Goal: Task Accomplishment & Management: Manage account settings

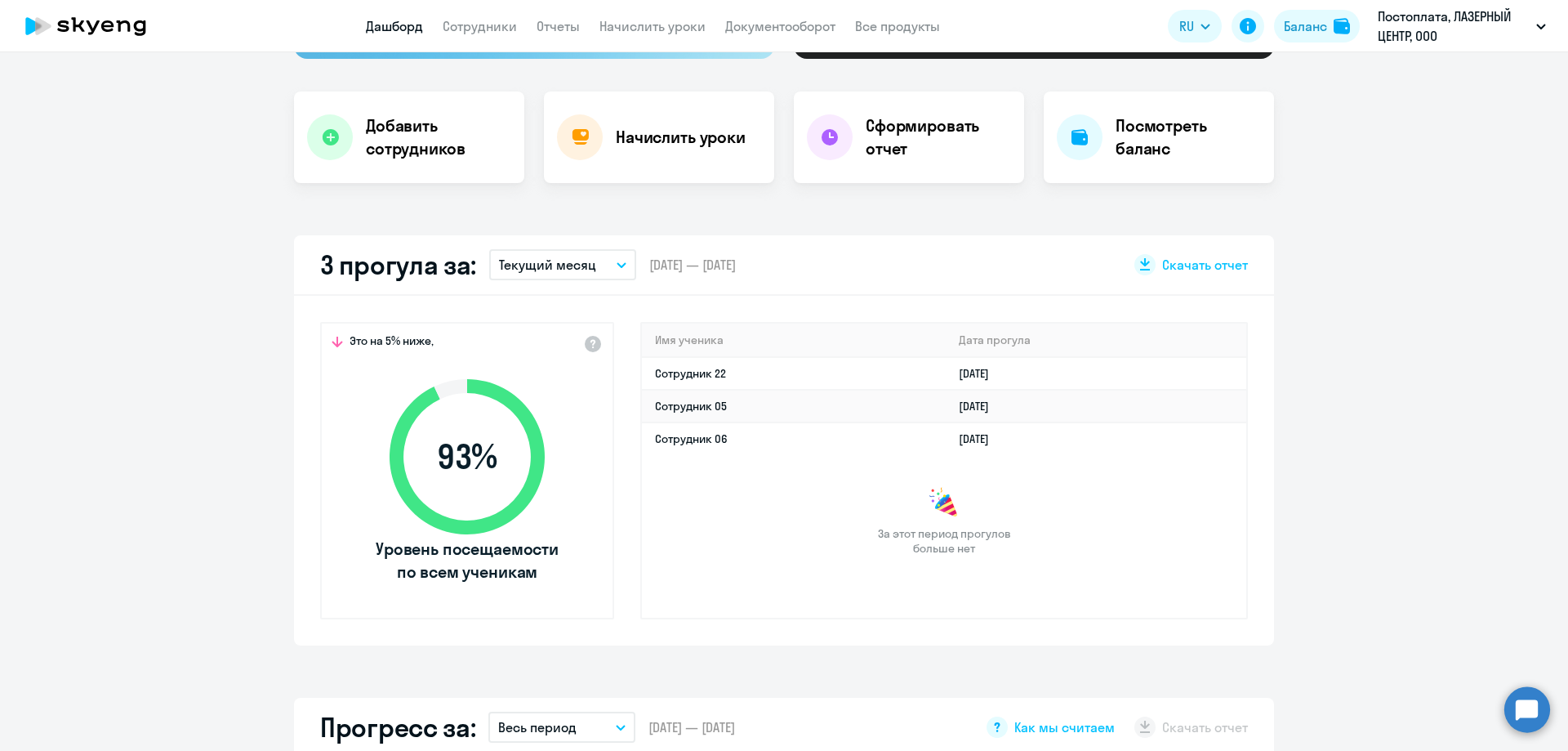
scroll to position [326, 0]
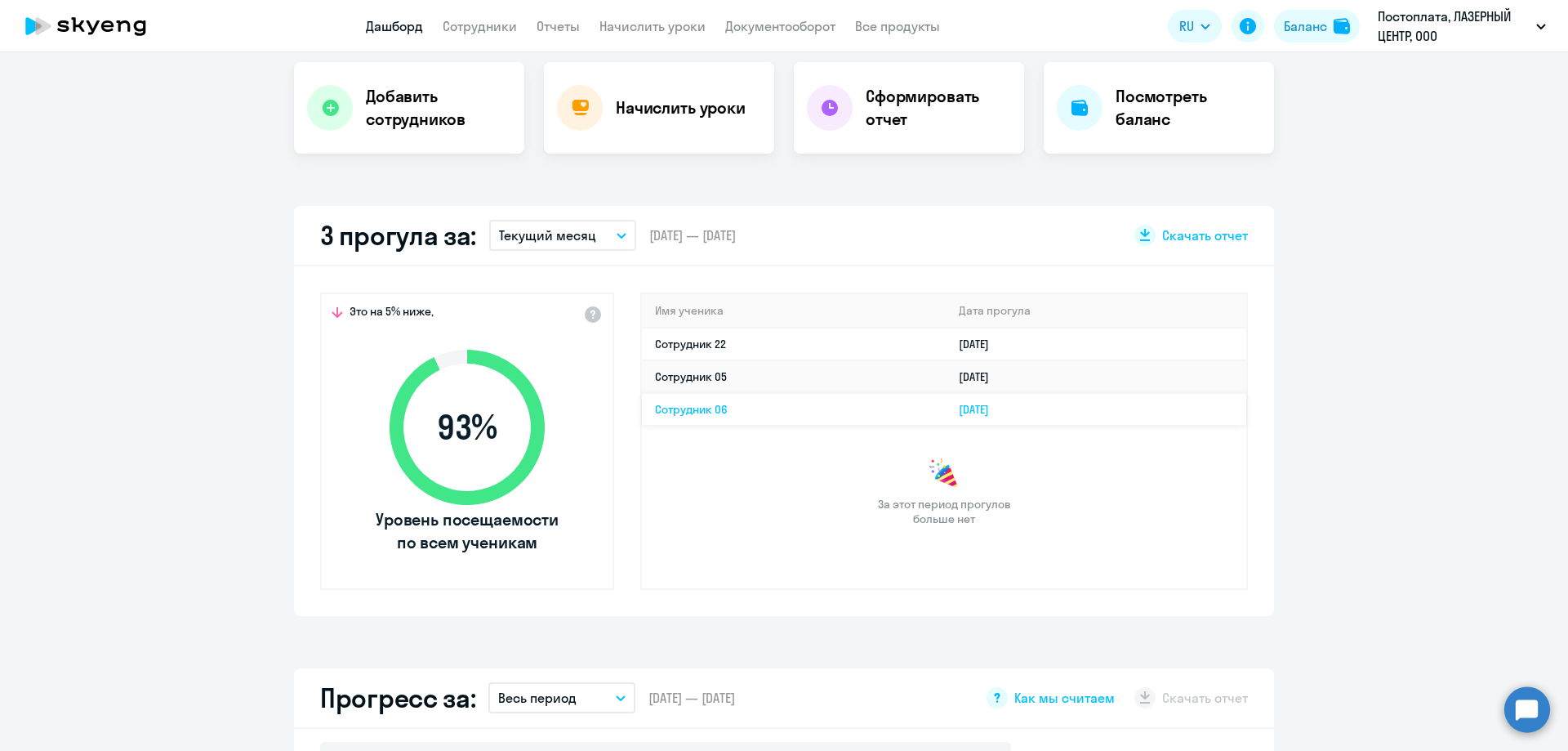
click at [702, 415] on link "Сотрудник 06" at bounding box center [691, 409] width 73 height 15
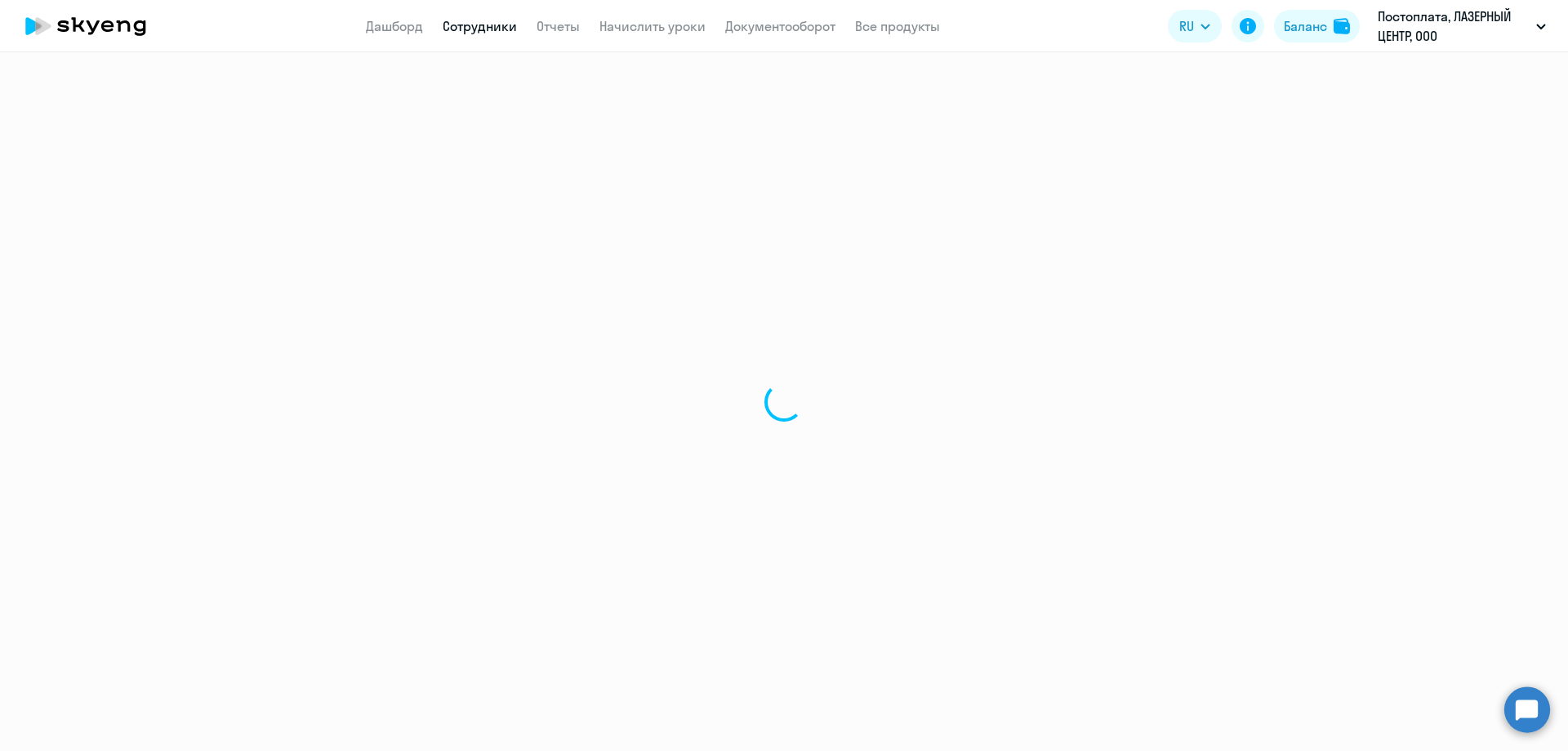
select select "english"
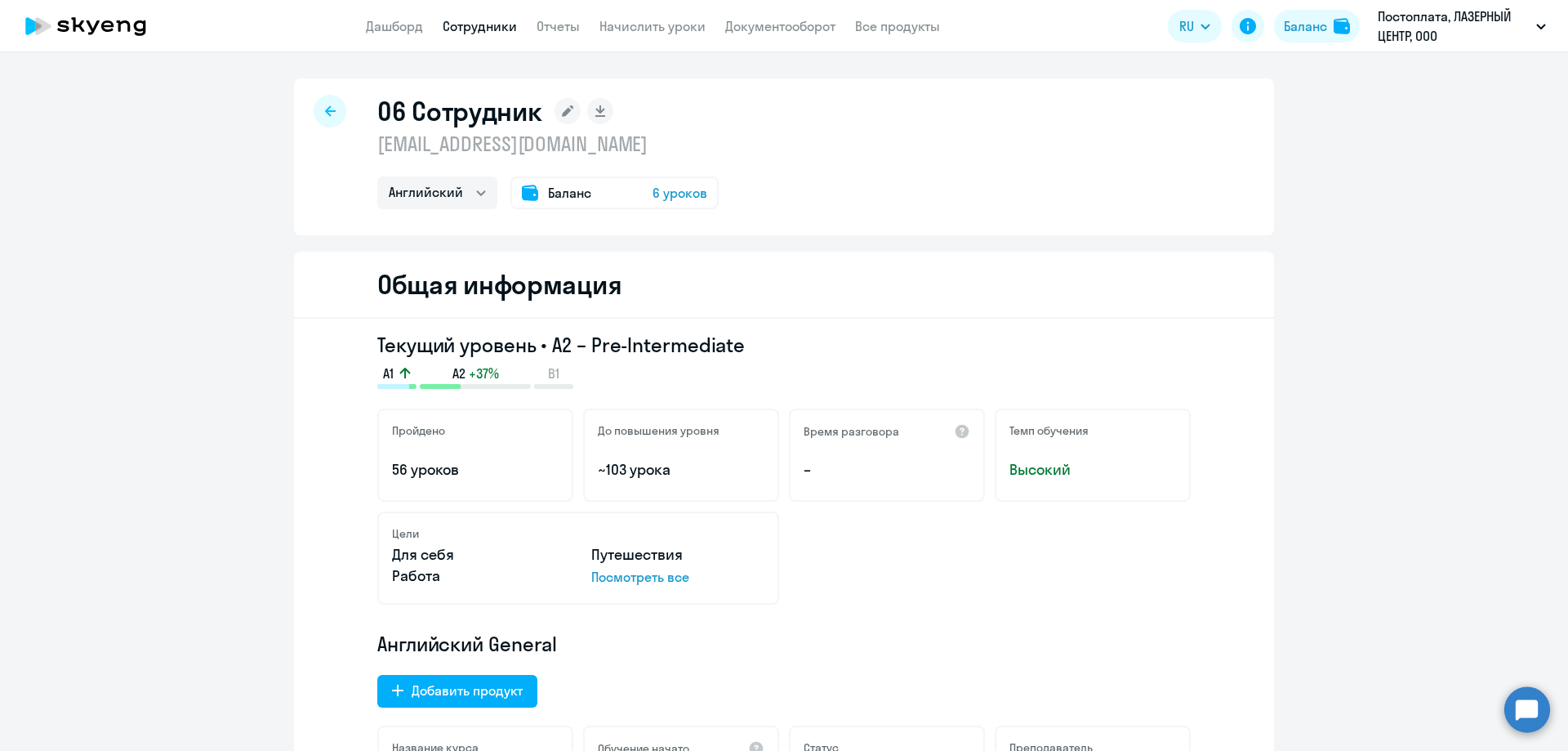
click at [348, 118] on div "06 Сотрудник [EMAIL_ADDRESS][DOMAIN_NAME] Английский Баланс 6 уроков" at bounding box center [784, 156] width 980 height 157
click at [325, 112] on icon at bounding box center [331, 111] width 11 height 11
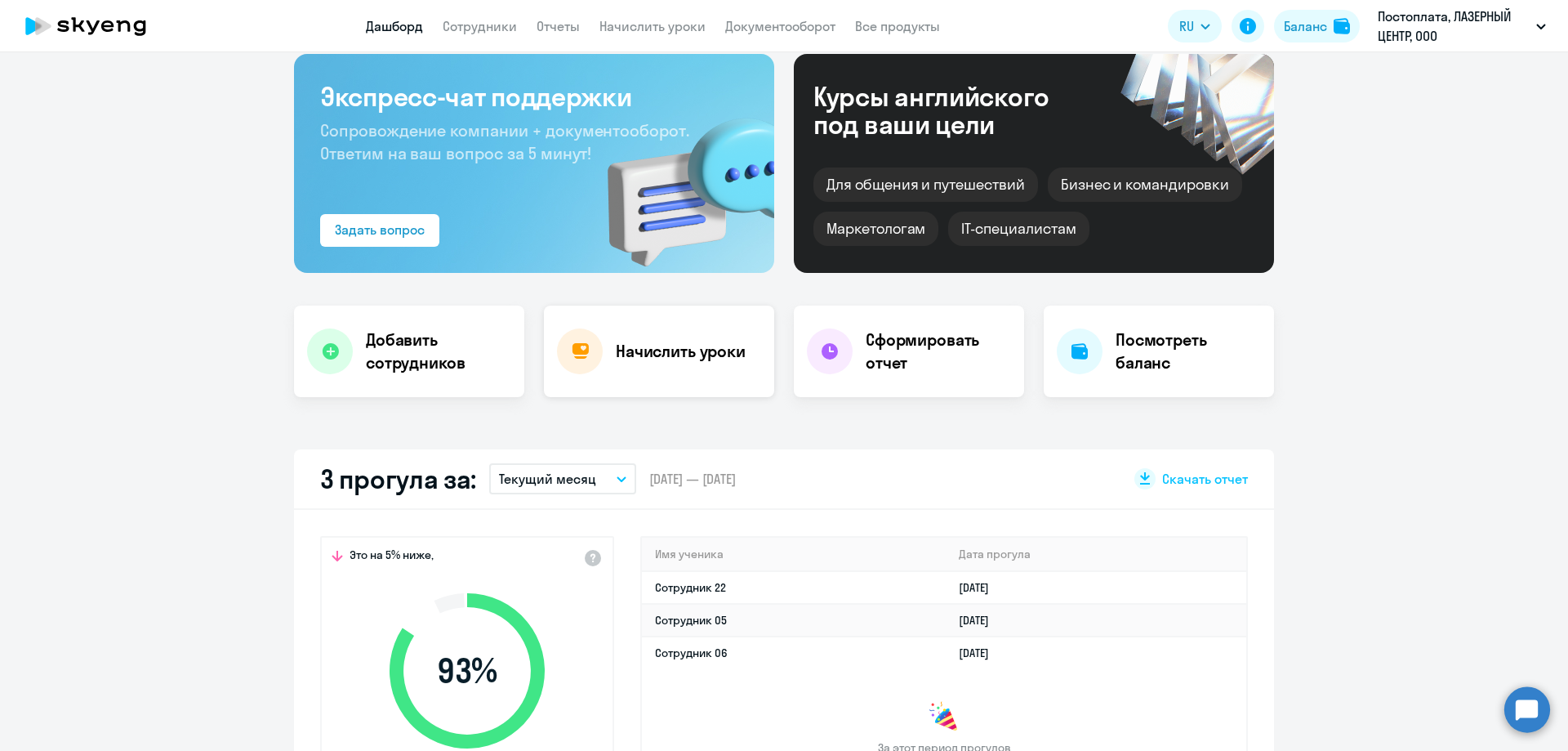
scroll to position [164, 0]
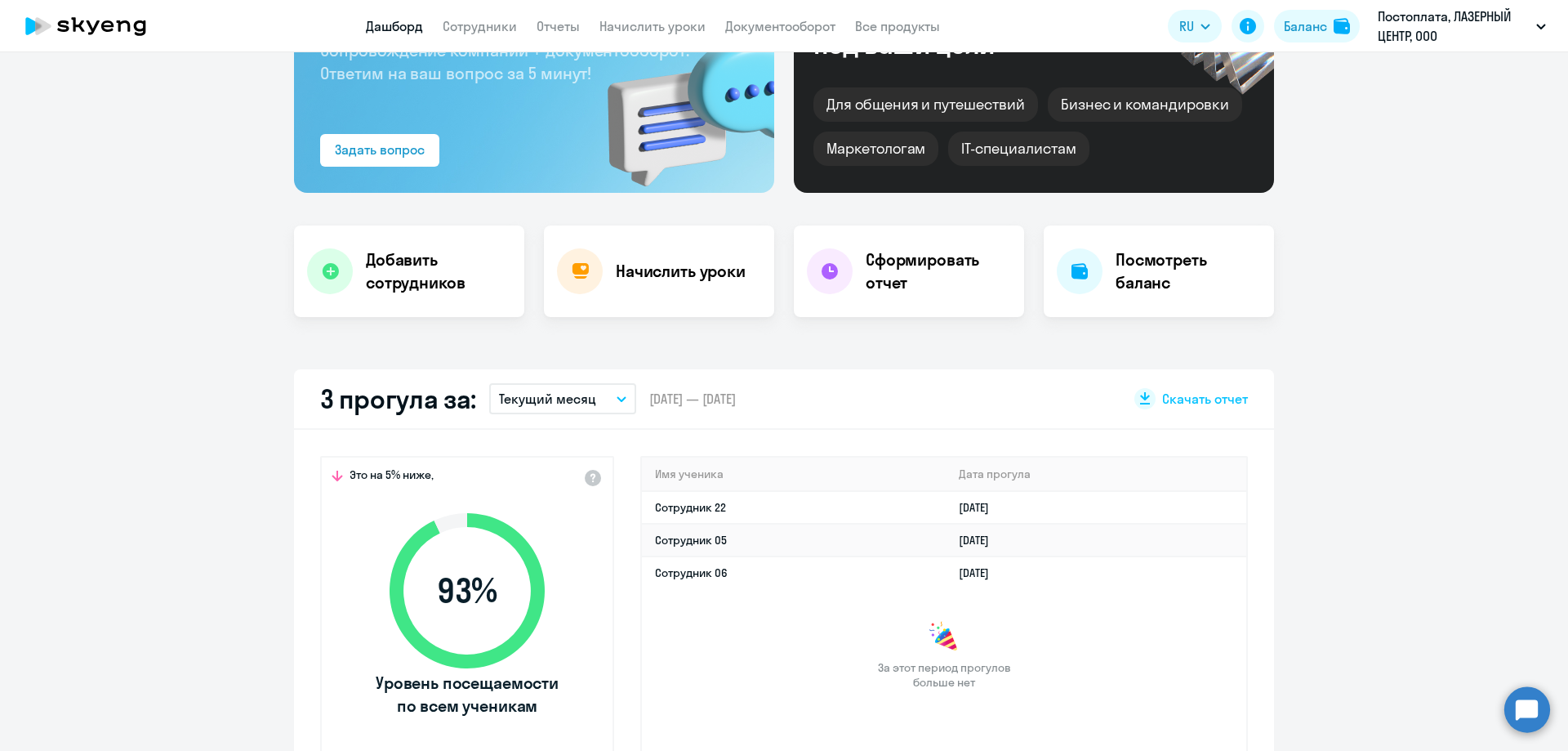
select select "30"
click at [681, 495] on td "Сотрудник 22" at bounding box center [793, 507] width 304 height 33
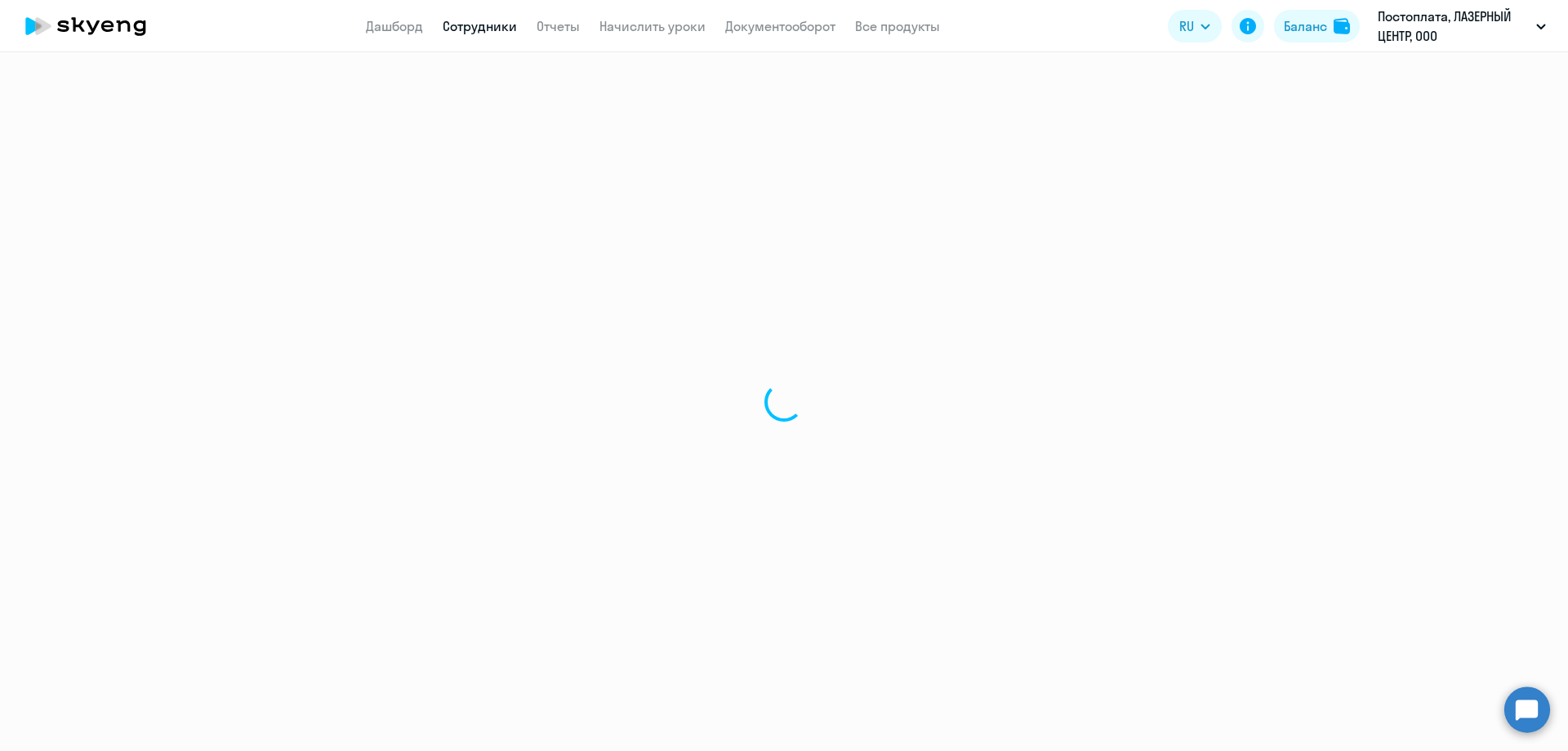
select select "english"
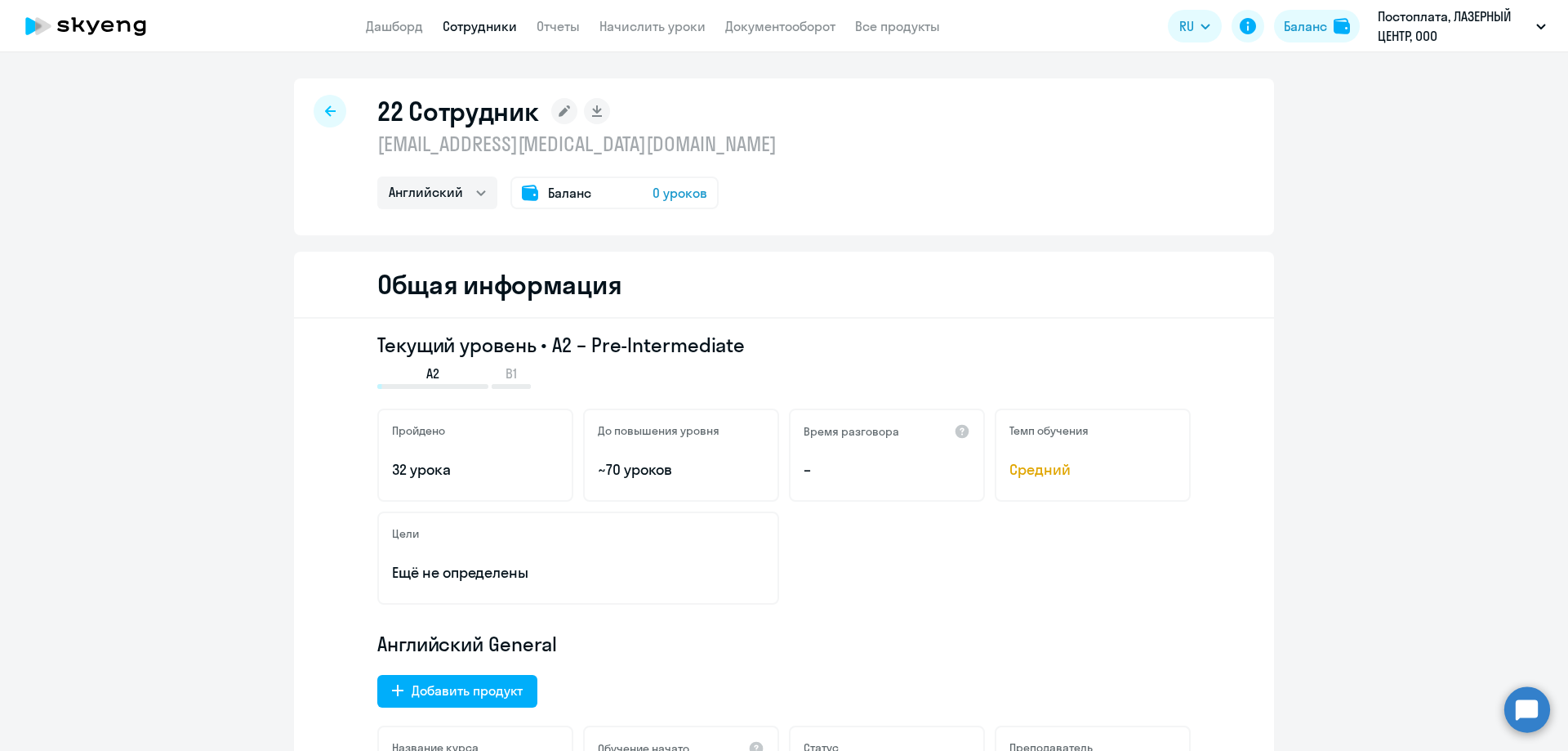
click at [319, 118] on div at bounding box center [330, 111] width 33 height 33
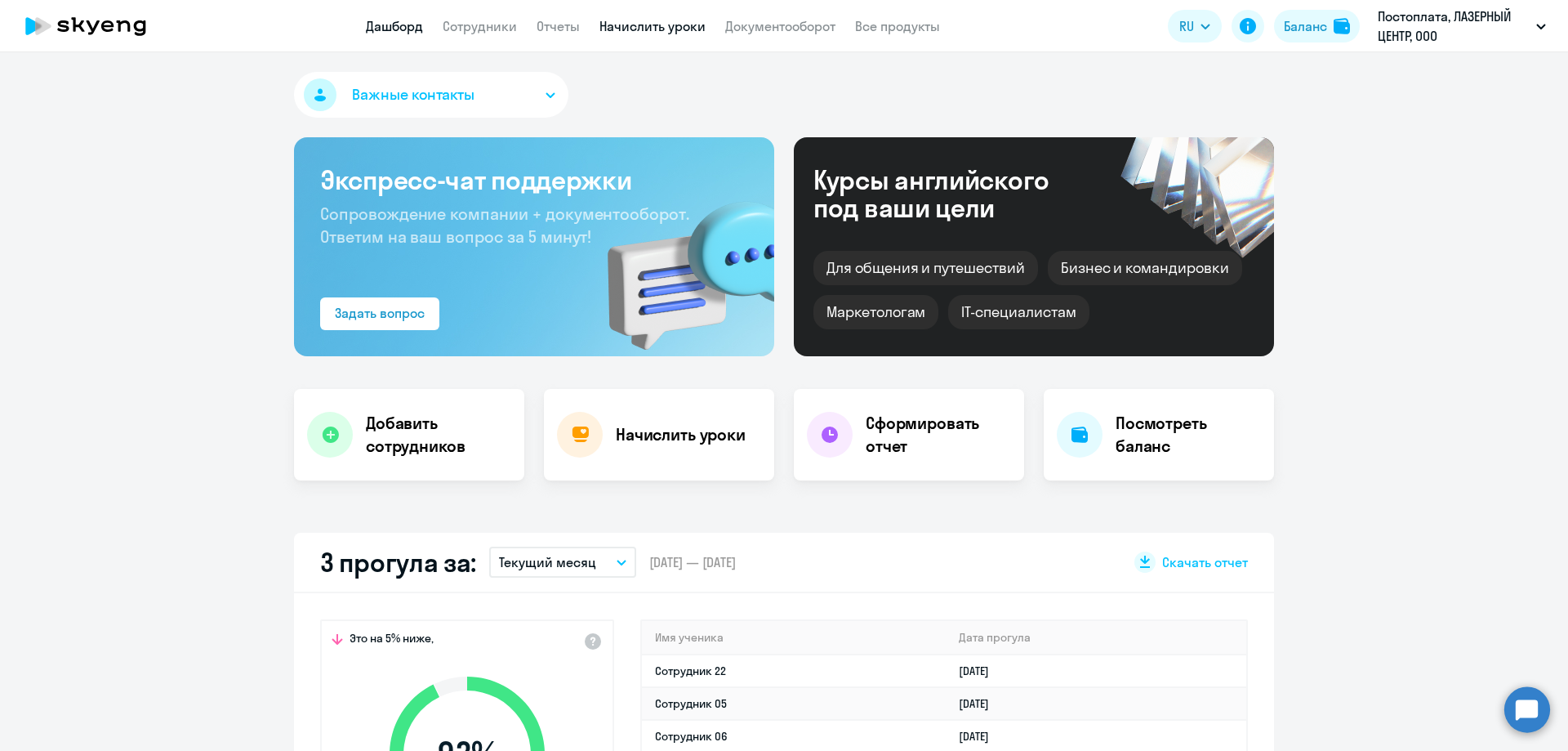
click at [655, 30] on link "Начислить уроки" at bounding box center [653, 27] width 107 height 17
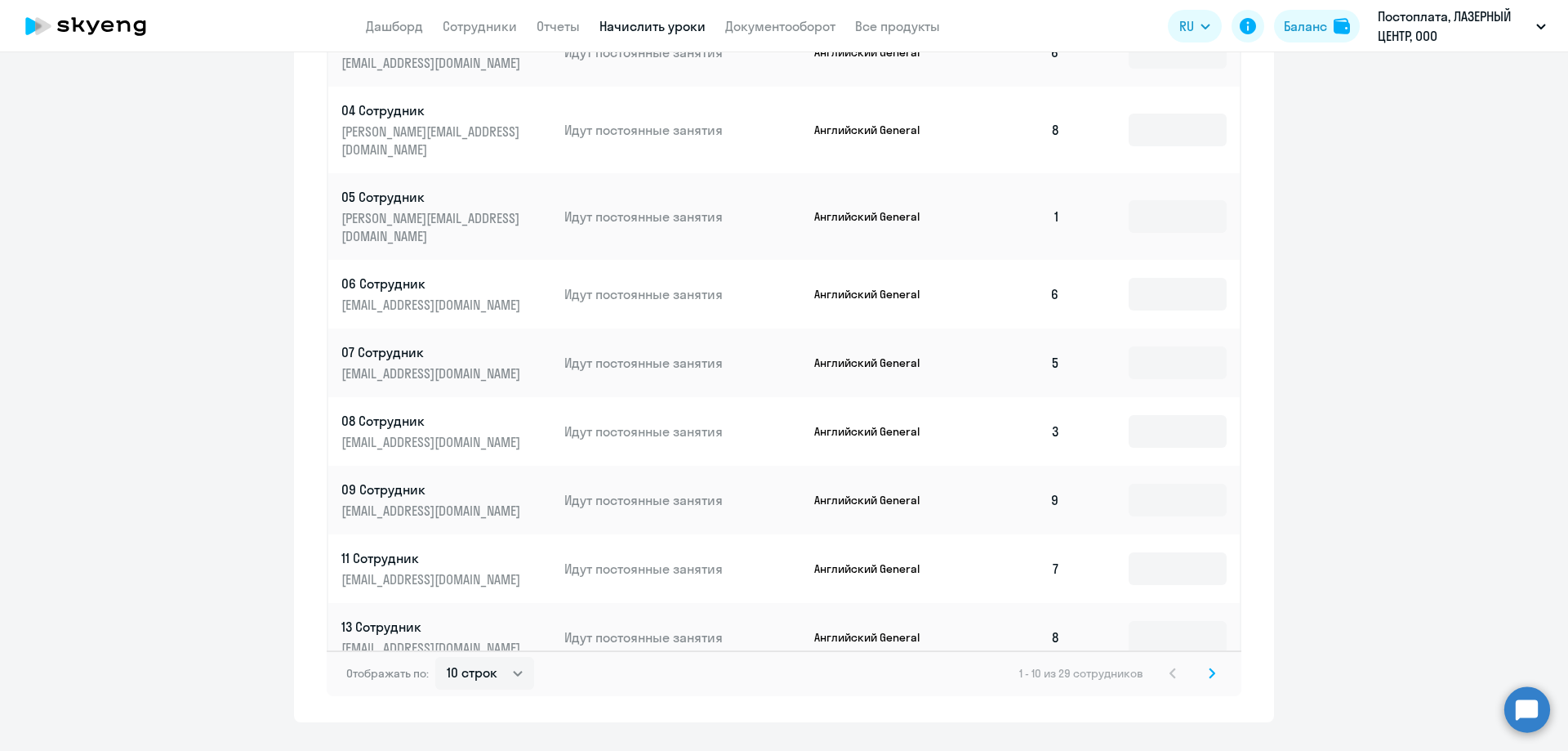
scroll to position [798, 0]
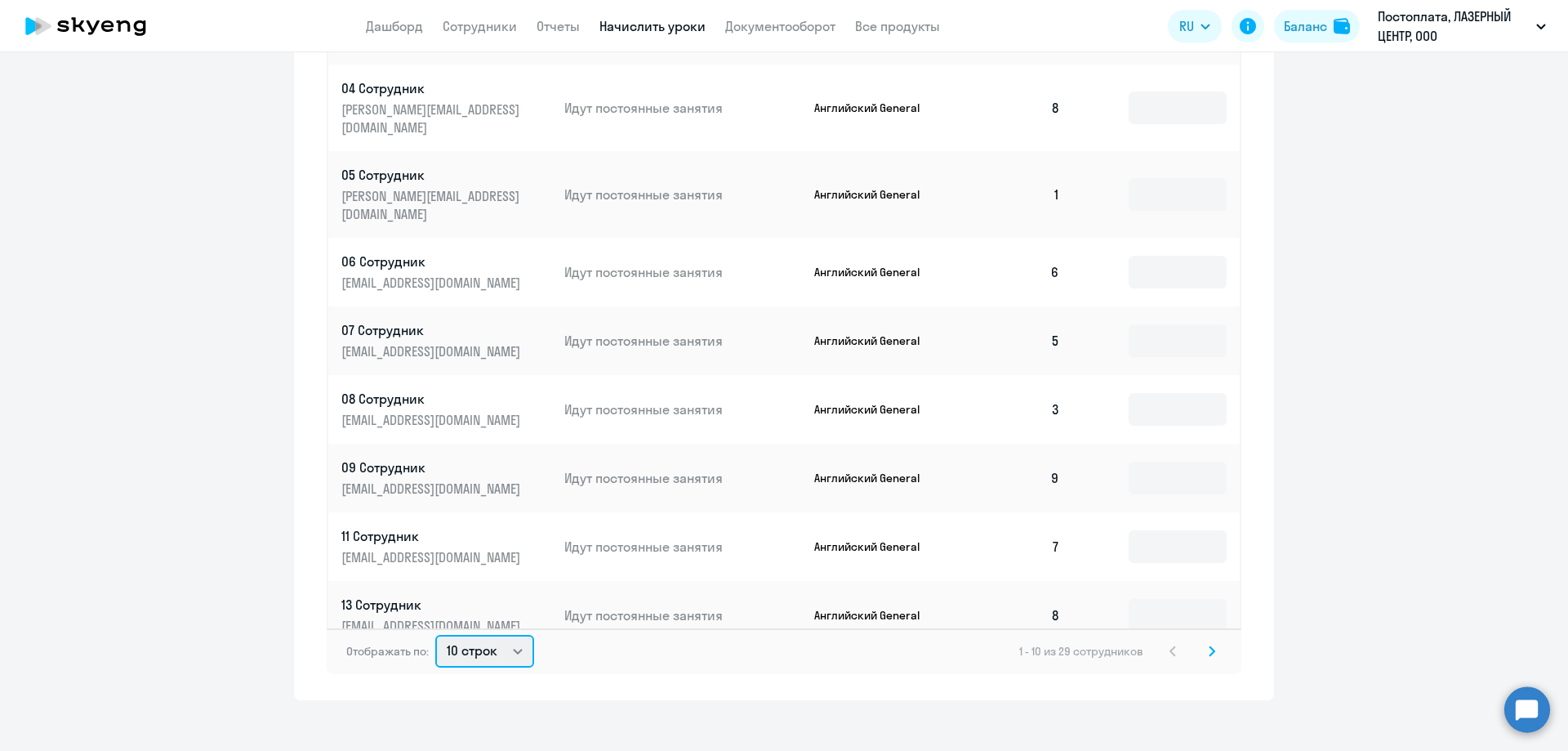
click at [480, 639] on select "10 строк 30 строк 50 строк" at bounding box center [485, 651] width 99 height 33
select select "50"
click at [436, 634] on select "10 строк 30 строк 50 строк" at bounding box center [485, 651] width 99 height 33
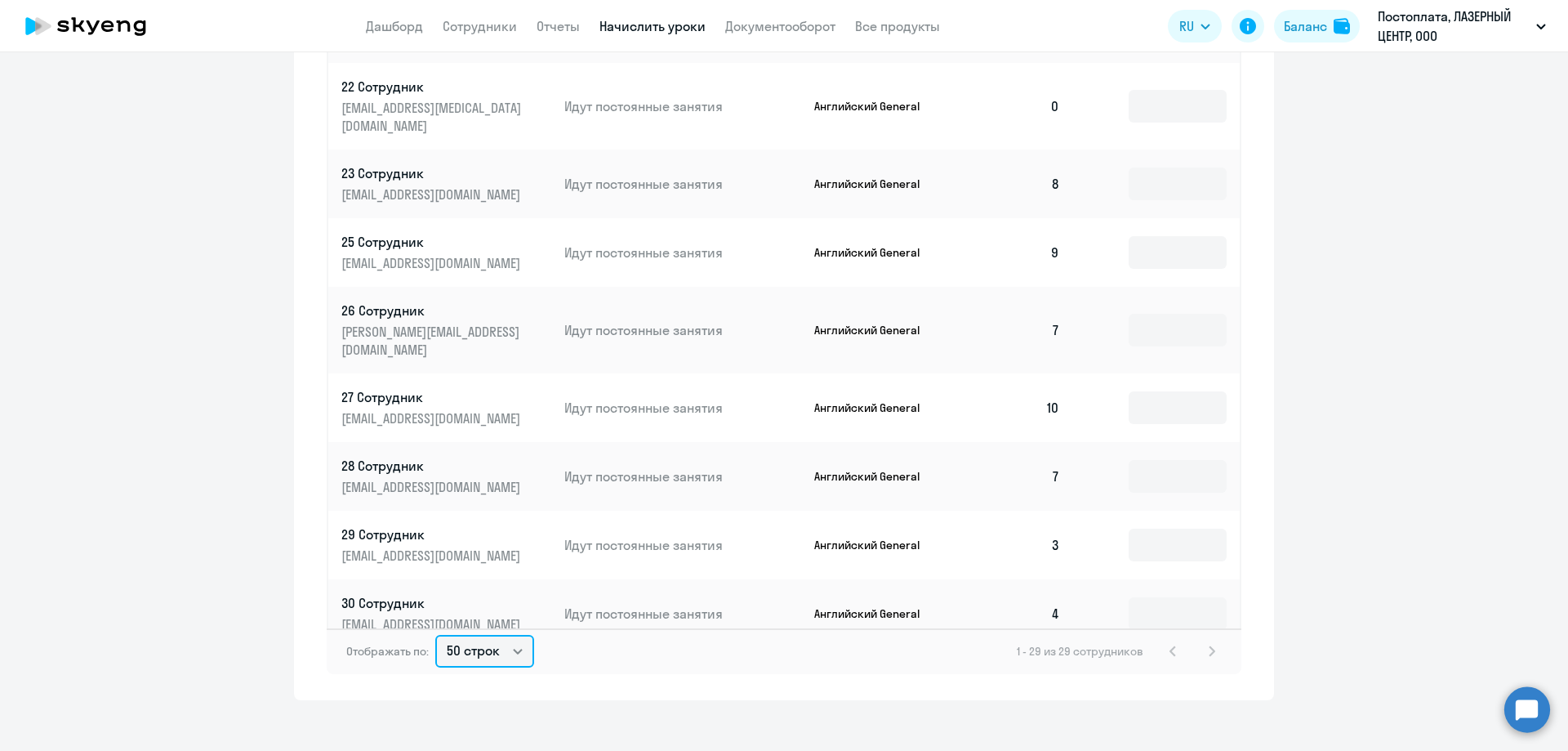
scroll to position [1062, 0]
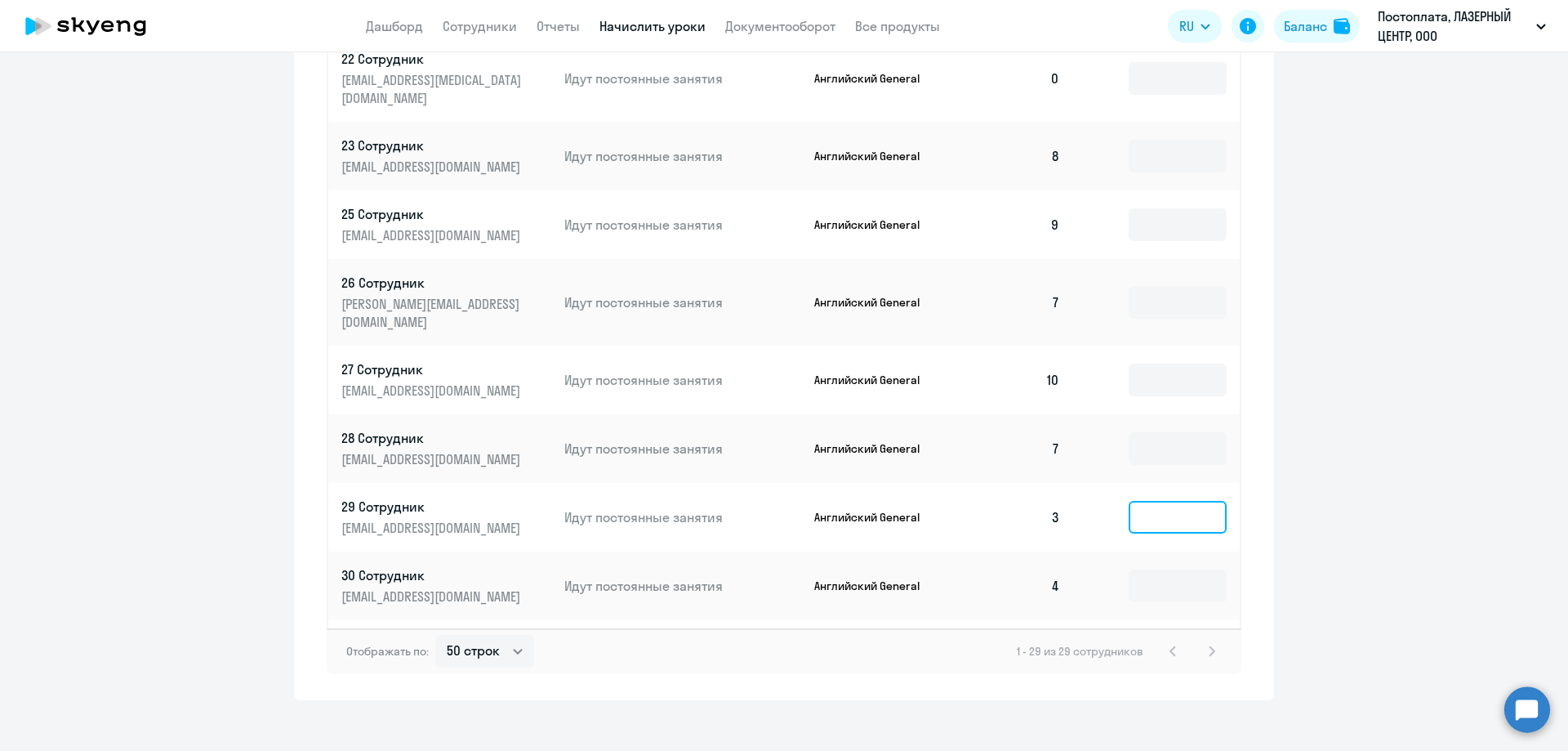
click at [1149, 501] on input at bounding box center [1177, 518] width 98 height 33
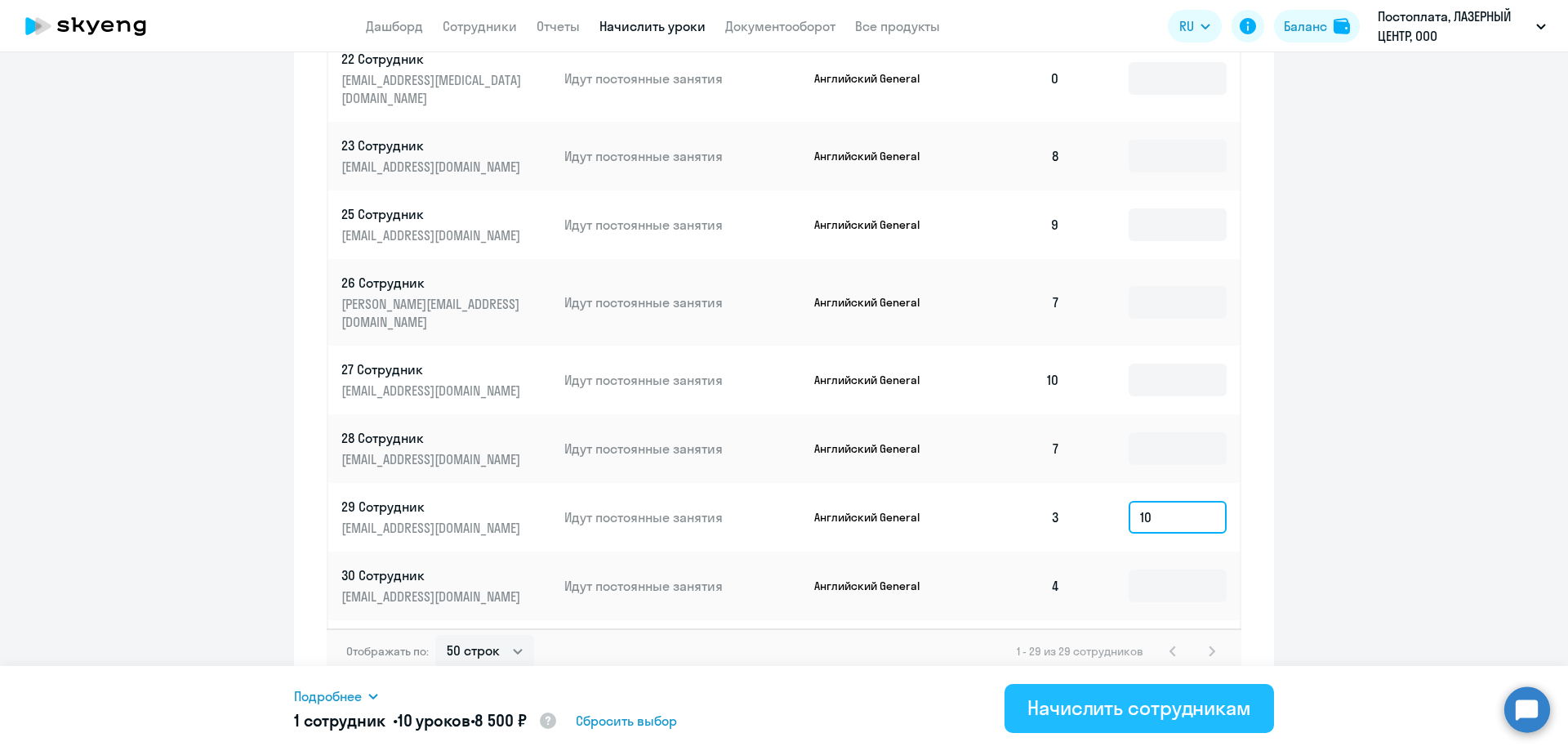
type input "10"
click at [1069, 700] on div "Начислить сотрудникам" at bounding box center [1139, 707] width 223 height 26
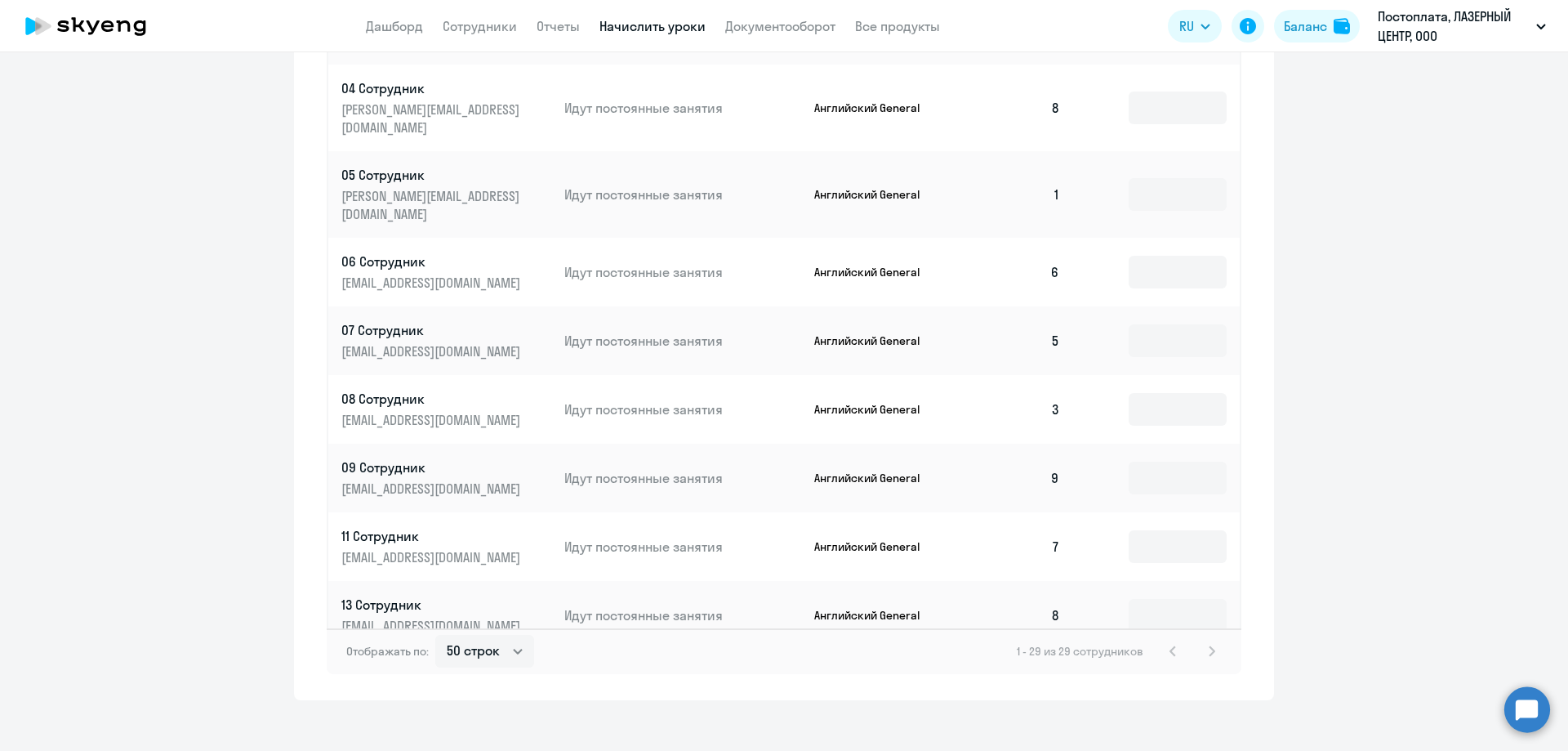
scroll to position [0, 0]
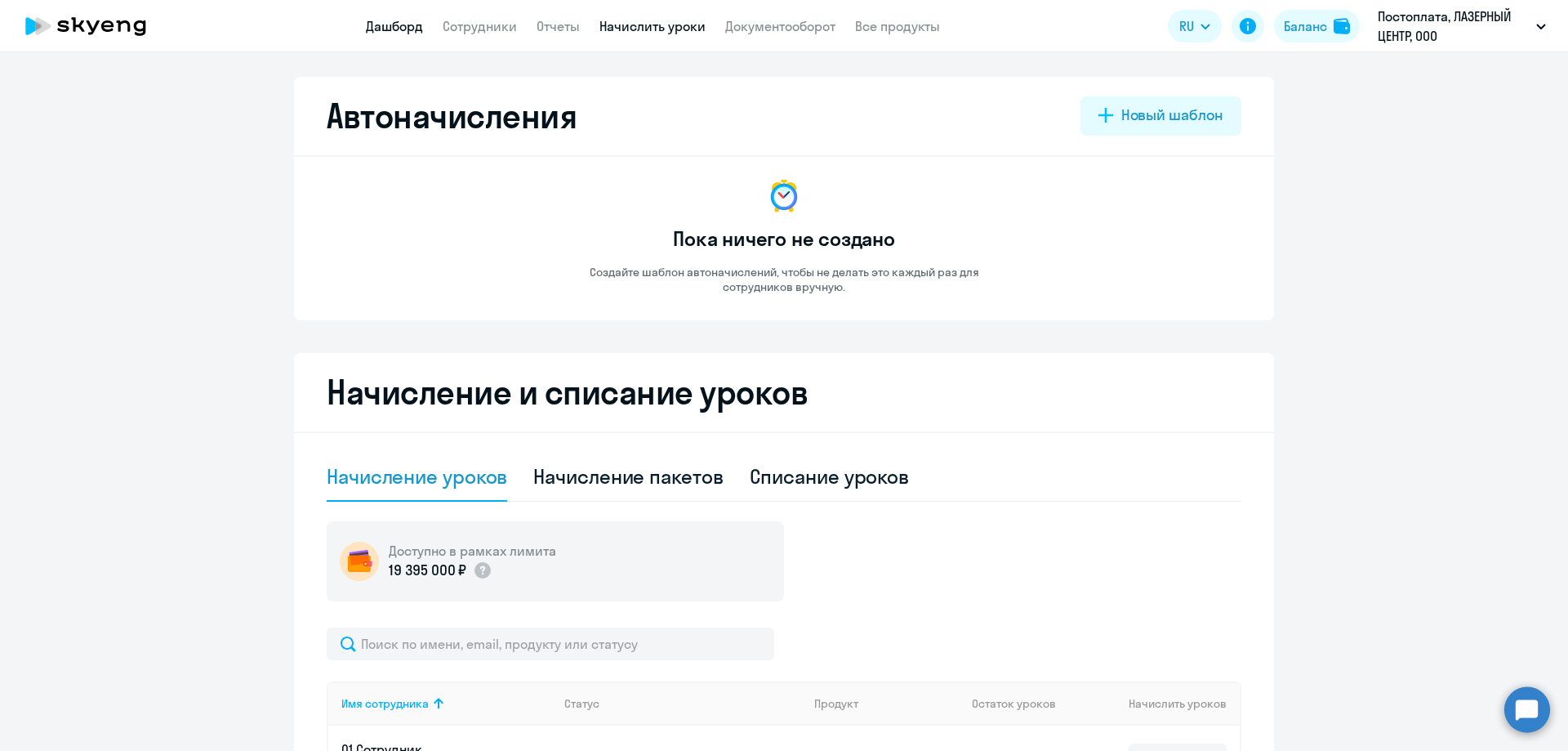
click at [392, 26] on link "Дашборд" at bounding box center [394, 27] width 57 height 17
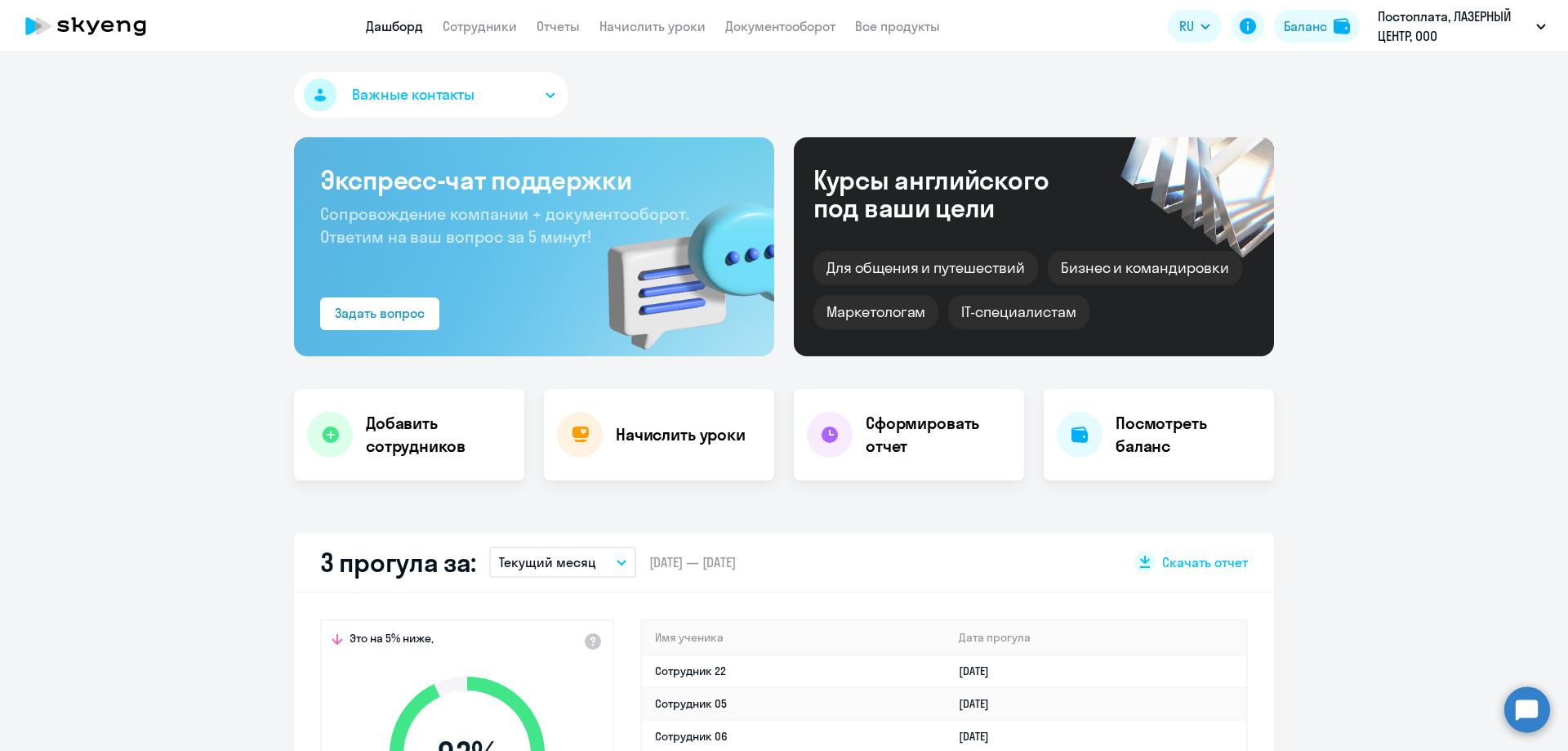
select select "30"
